Goal: Navigation & Orientation: Find specific page/section

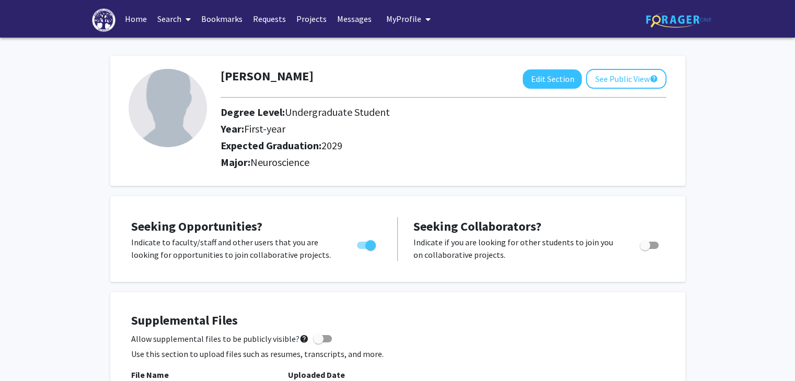
click at [166, 20] on link "Search" at bounding box center [174, 19] width 44 height 37
click at [190, 40] on span "Faculty/Staff" at bounding box center [190, 48] width 77 height 21
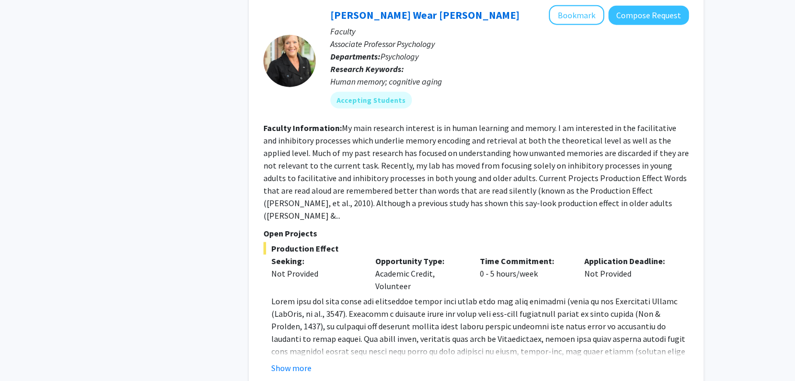
scroll to position [2553, 0]
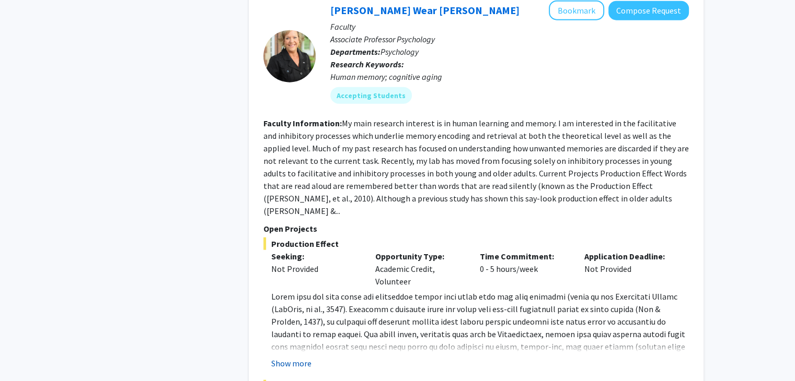
click at [297, 357] on button "Show more" at bounding box center [291, 363] width 40 height 13
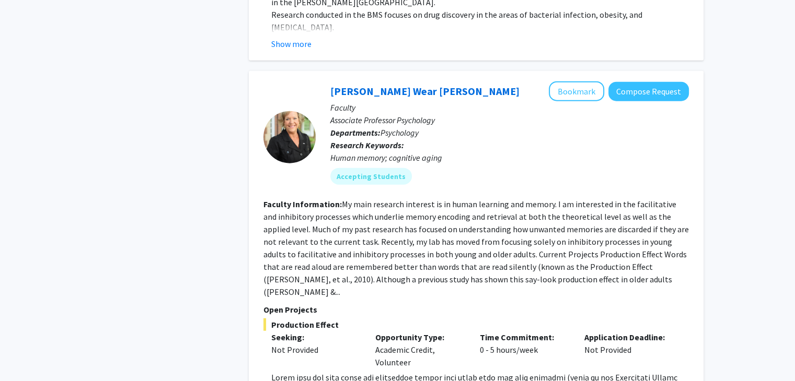
scroll to position [2472, 0]
click at [576, 81] on button "Bookmark" at bounding box center [575, 91] width 55 height 20
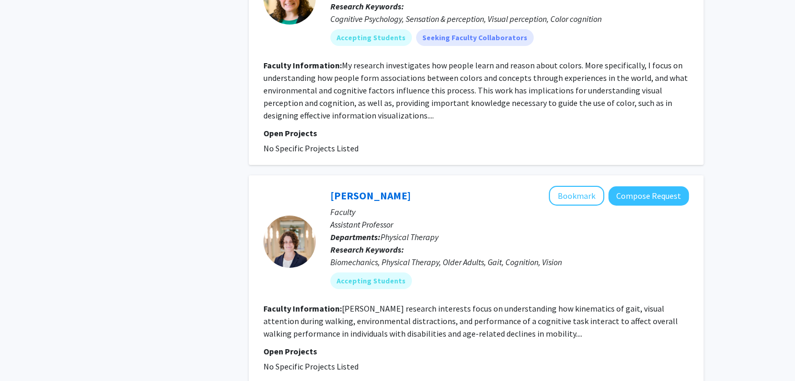
scroll to position [3811, 0]
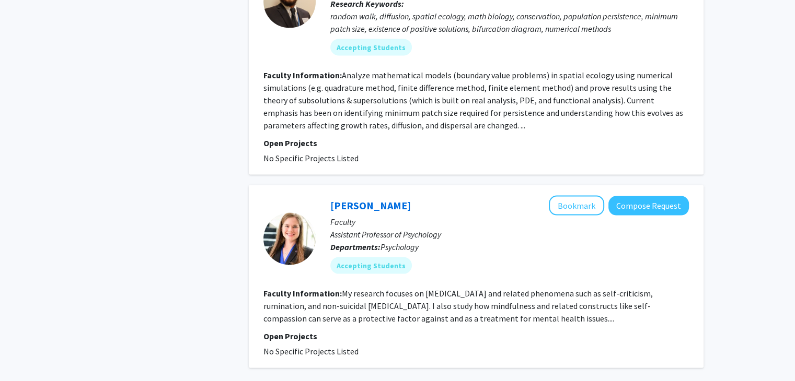
scroll to position [2149, 0]
click at [568, 195] on button "Bookmark" at bounding box center [575, 205] width 55 height 20
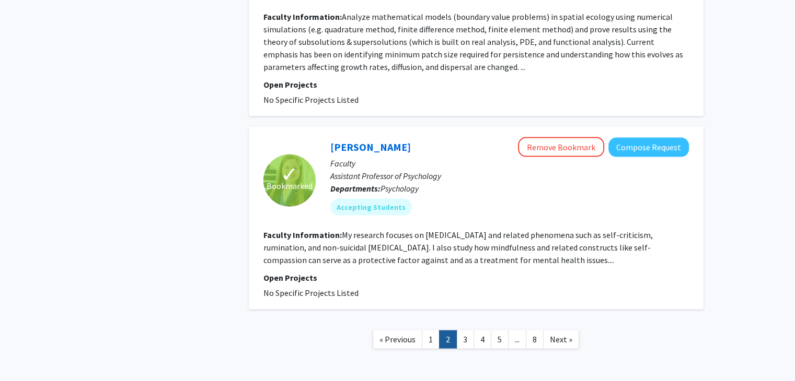
scroll to position [2208, 0]
click at [462, 330] on link "3" at bounding box center [465, 339] width 18 height 18
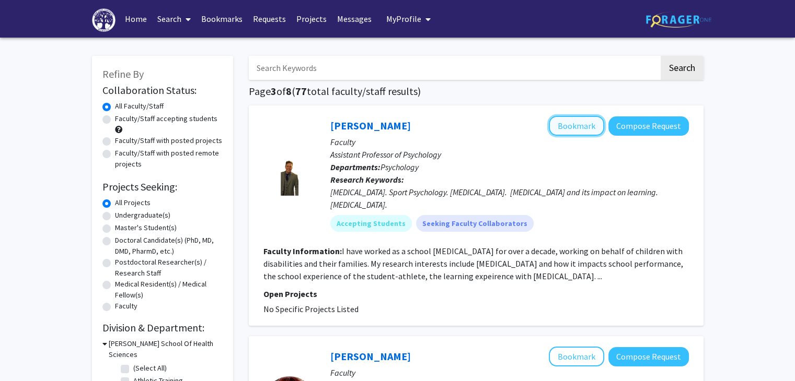
click at [567, 122] on button "Bookmark" at bounding box center [575, 126] width 55 height 20
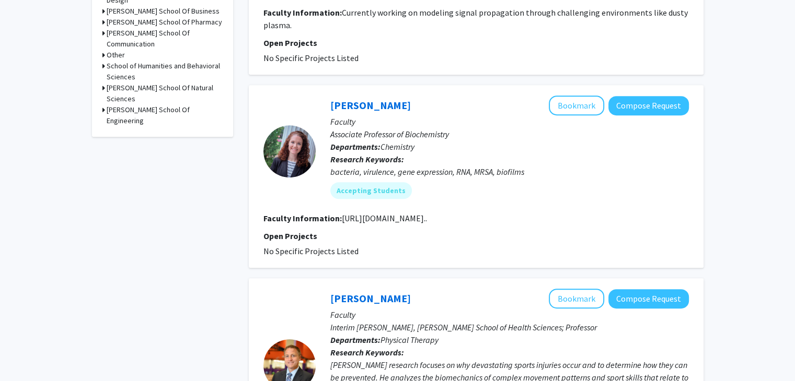
scroll to position [458, 0]
click at [556, 95] on button "Bookmark" at bounding box center [575, 105] width 55 height 20
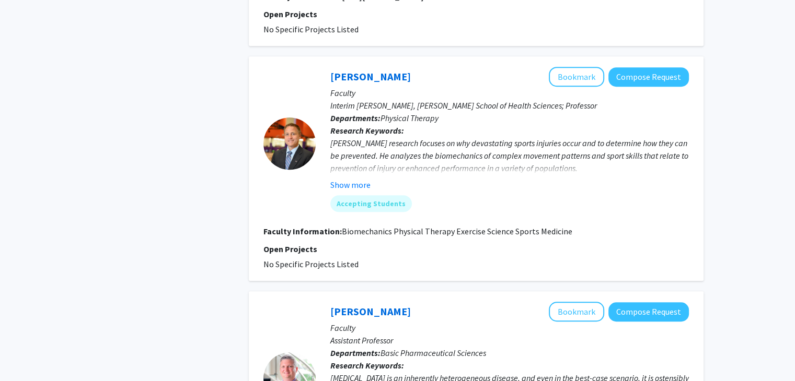
scroll to position [702, 0]
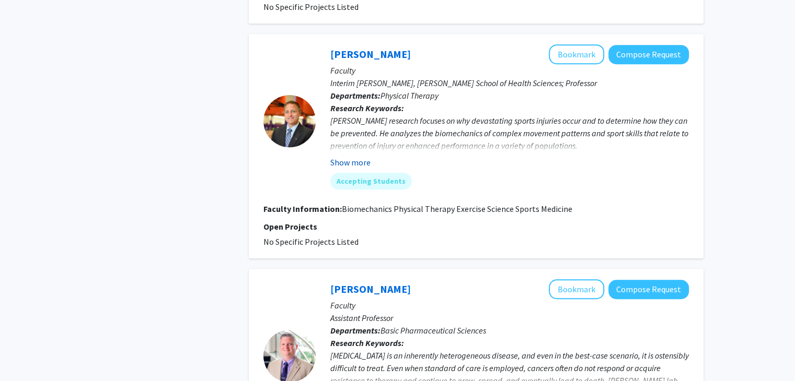
click at [346, 169] on button "Show more" at bounding box center [350, 162] width 40 height 13
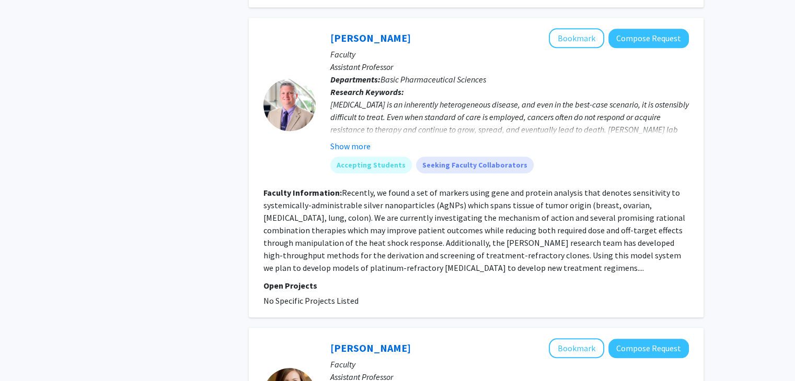
scroll to position [1051, 0]
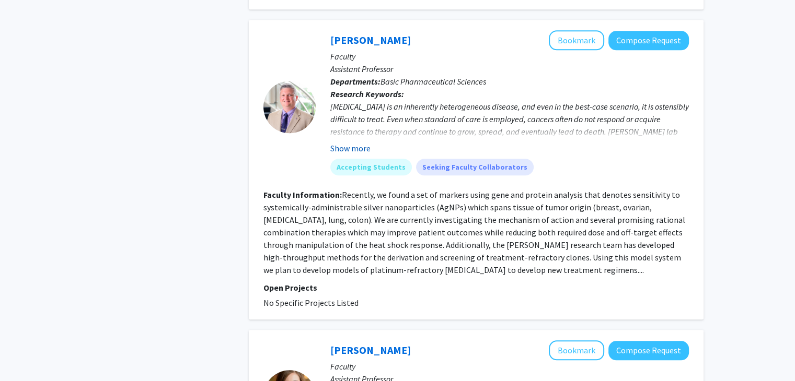
click at [350, 155] on button "Show more" at bounding box center [350, 148] width 40 height 13
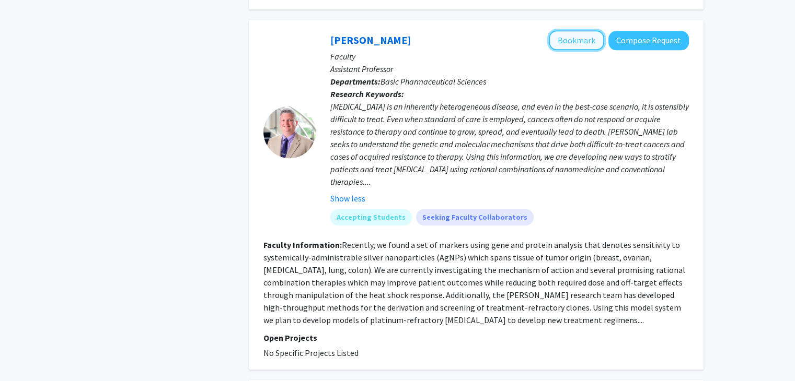
click at [564, 50] on button "Bookmark" at bounding box center [575, 40] width 55 height 20
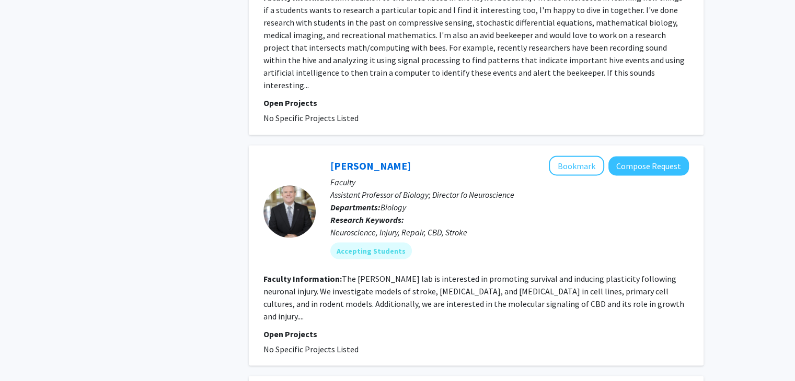
scroll to position [1826, 0]
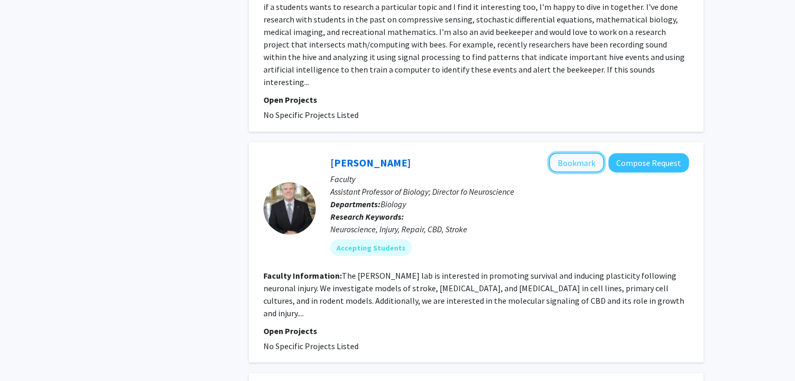
click at [583, 168] on button "Bookmark" at bounding box center [575, 163] width 55 height 20
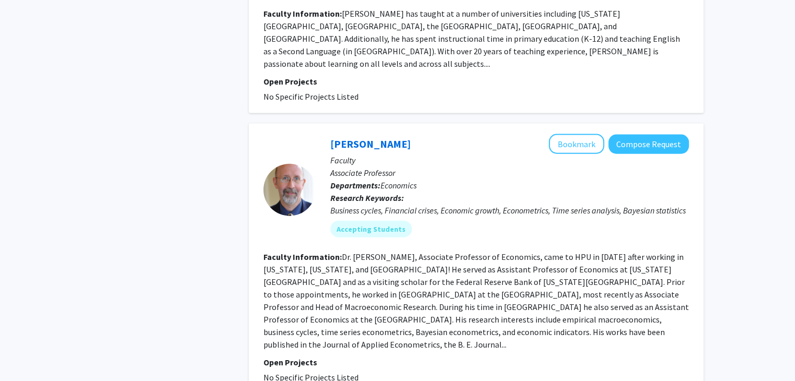
scroll to position [2431, 0]
